Goal: Navigation & Orientation: Find specific page/section

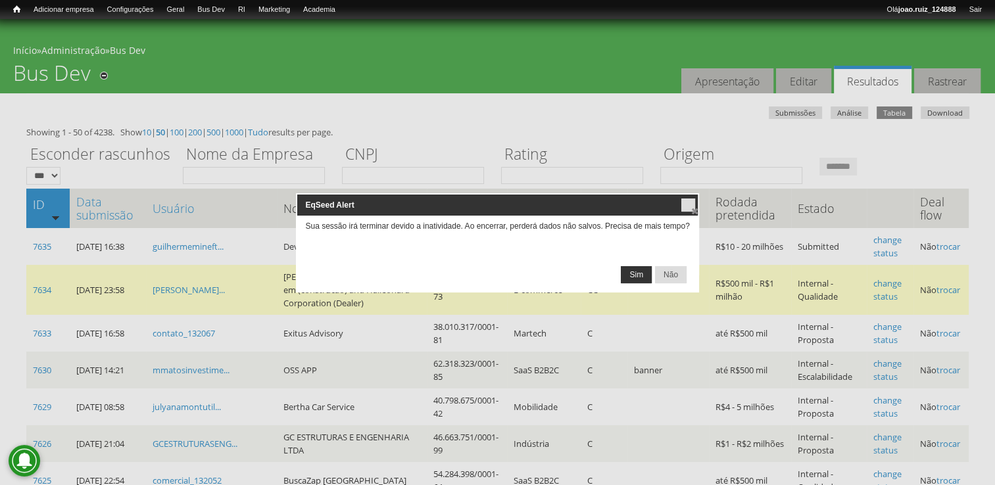
click at [631, 270] on span "Sim" at bounding box center [636, 275] width 30 height 16
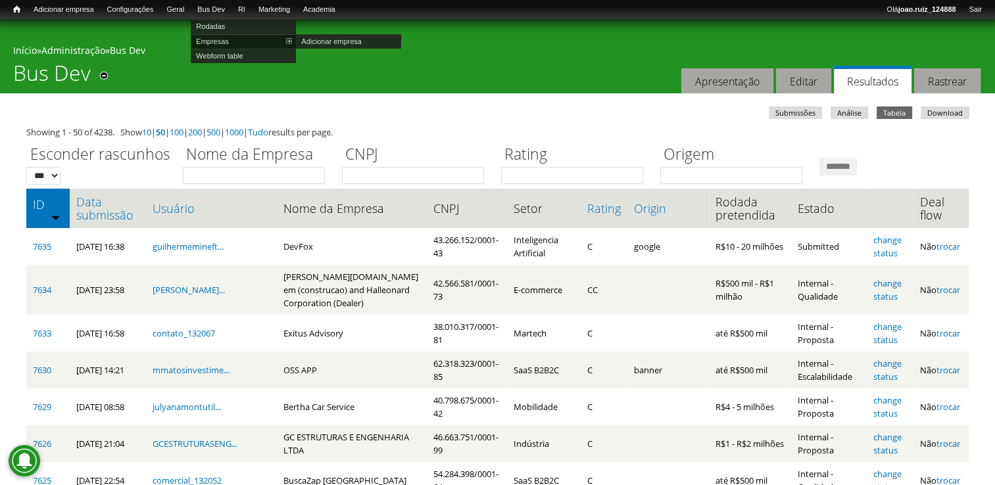
click at [221, 40] on link "Empresas" at bounding box center [243, 41] width 105 height 14
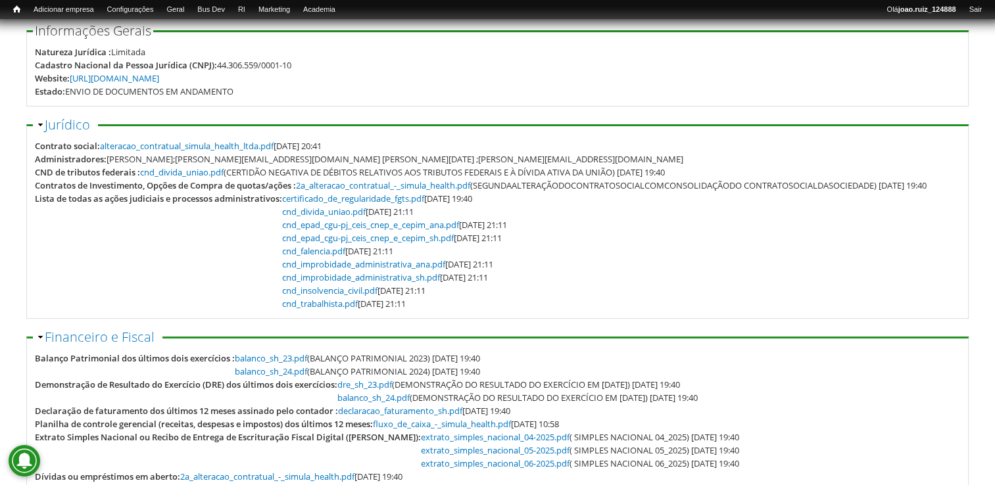
scroll to position [197, 0]
